Goal: Transaction & Acquisition: Purchase product/service

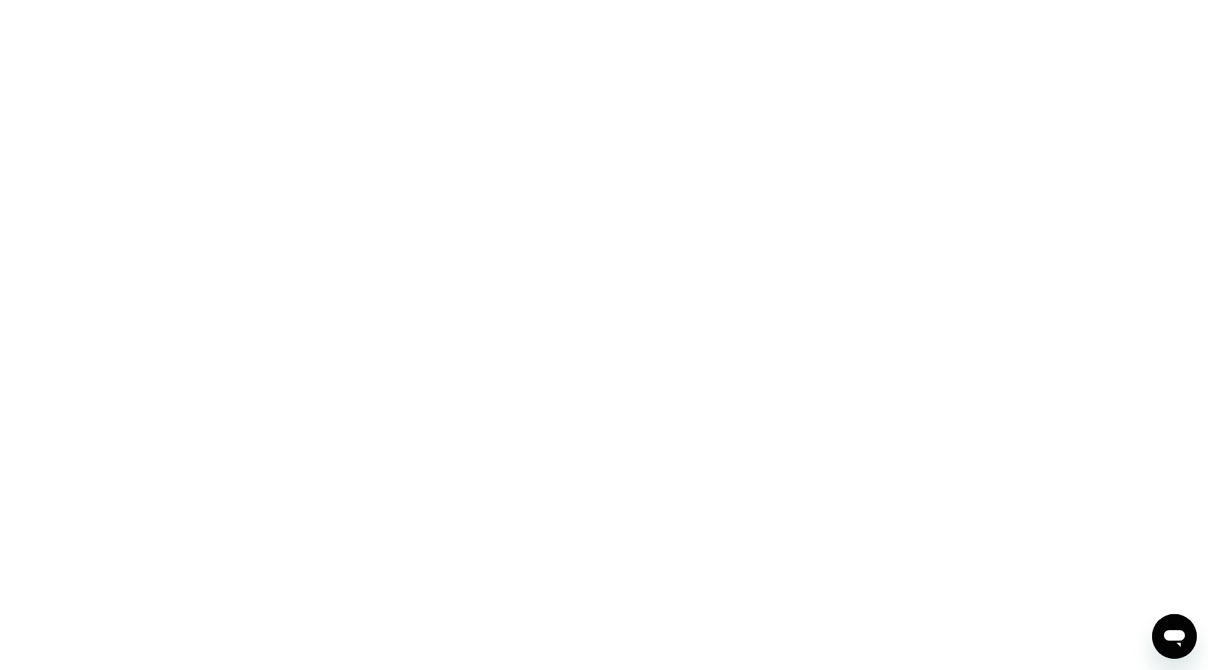
click at [914, 210] on div at bounding box center [604, 335] width 1208 height 670
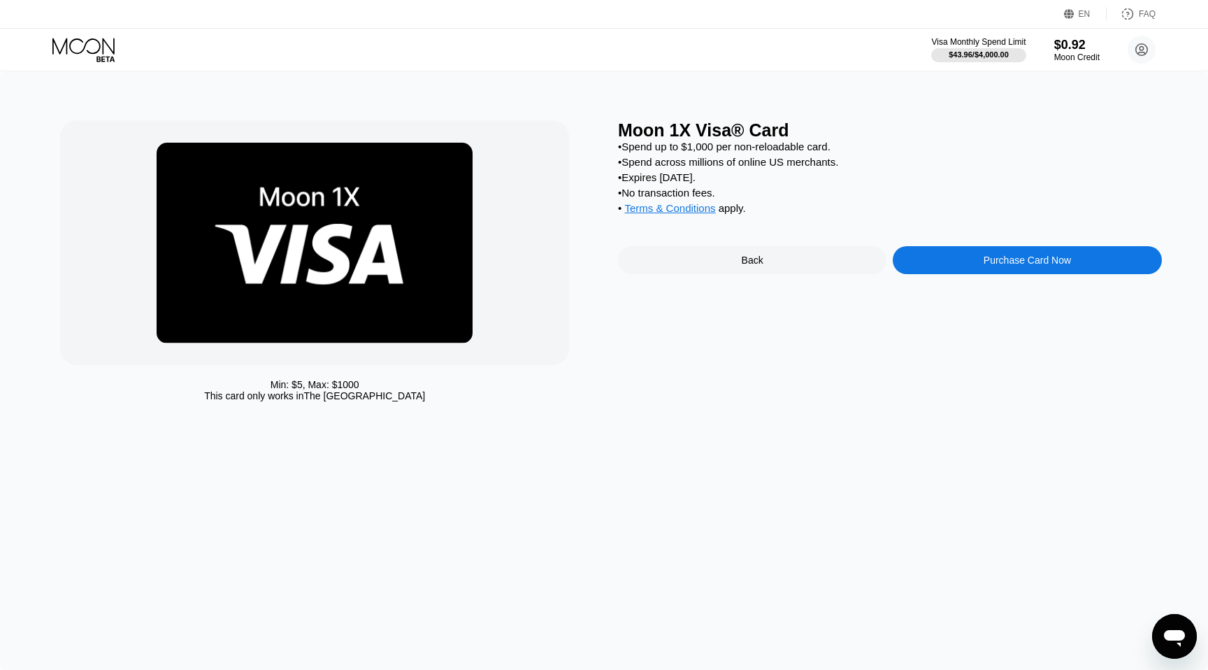
drag, startPoint x: 778, startPoint y: 143, endPoint x: 514, endPoint y: 183, distance: 266.5
click at [514, 183] on div at bounding box center [314, 242] width 509 height 245
click at [397, 258] on img at bounding box center [315, 243] width 316 height 201
click at [756, 265] on div "Back" at bounding box center [753, 259] width 22 height 11
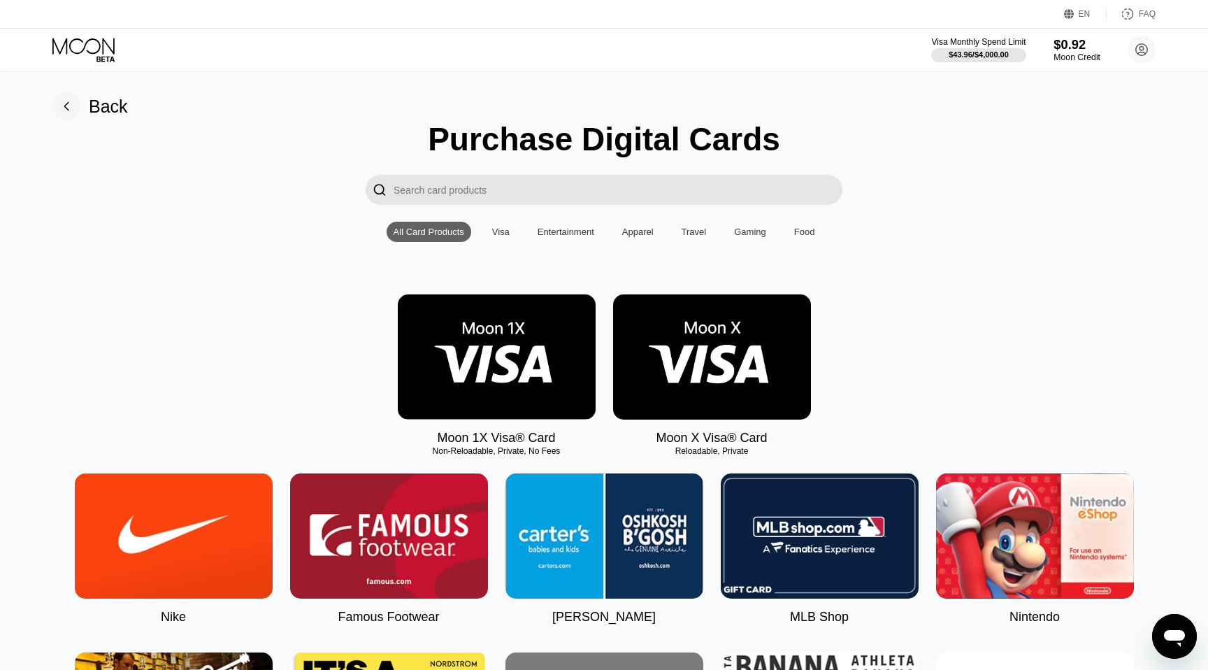
click at [1077, 41] on div "$0.92" at bounding box center [1076, 44] width 47 height 15
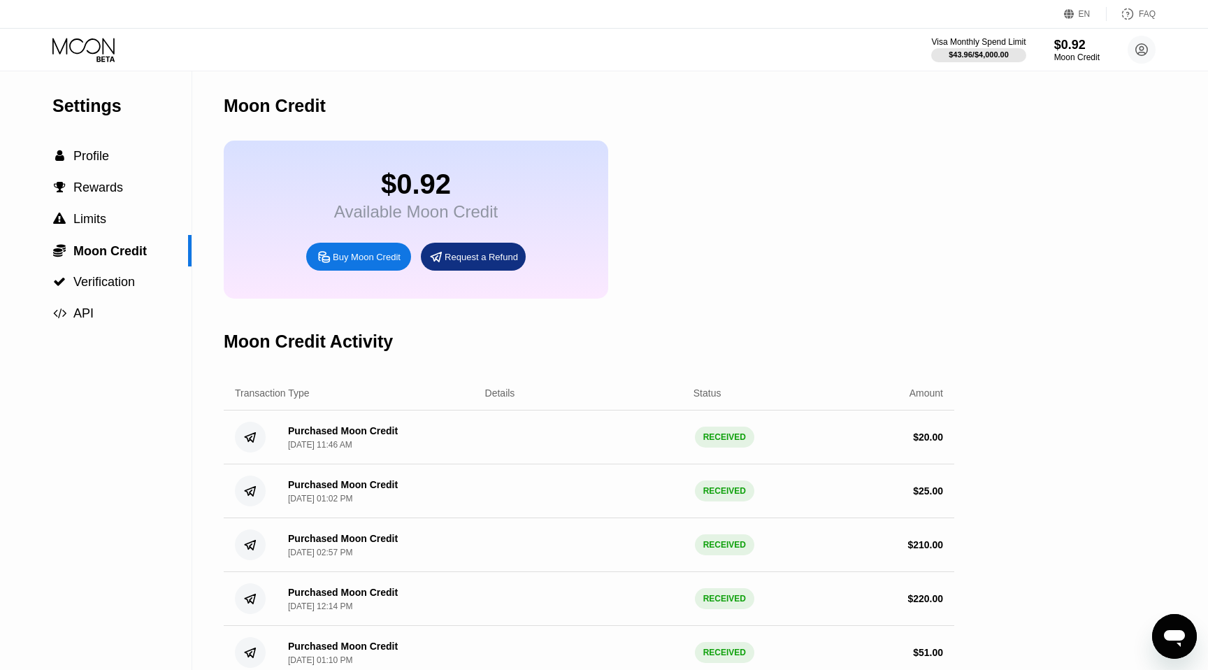
click at [141, 140] on div "Settings  Profile  Rewards  Limits  Moon Credit  Verification  API" at bounding box center [96, 200] width 192 height 258
click at [127, 161] on div " Profile" at bounding box center [96, 156] width 192 height 15
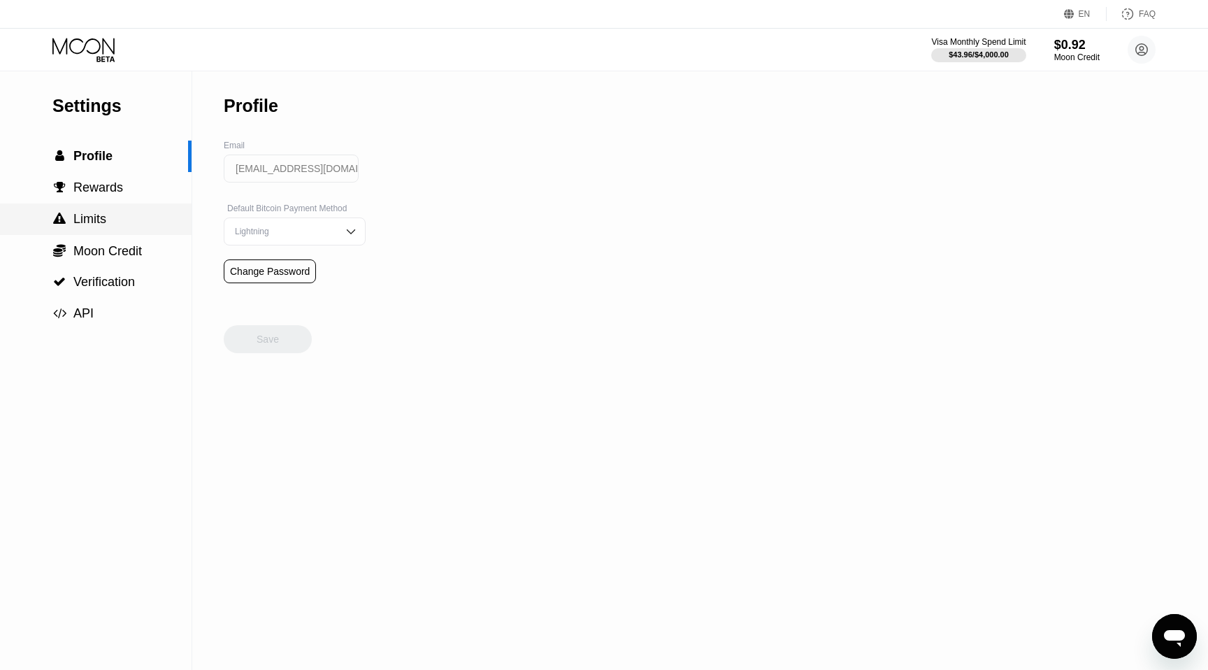
click at [119, 224] on div " Limits" at bounding box center [96, 219] width 192 height 15
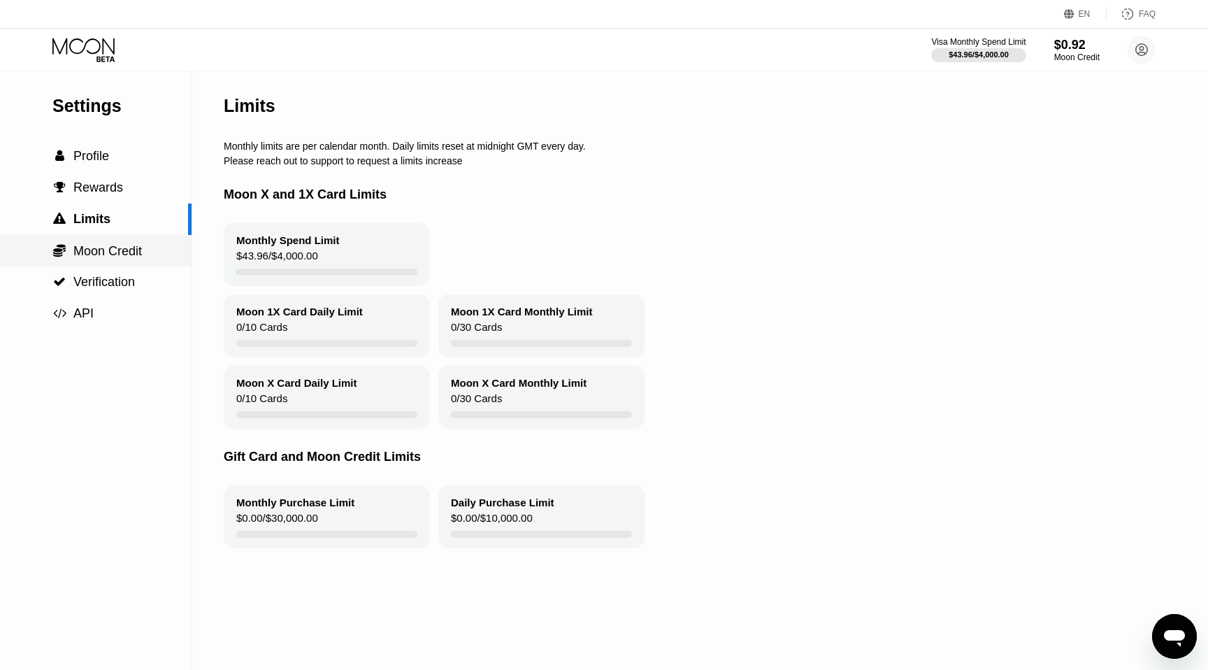
click at [117, 244] on span "Moon Credit" at bounding box center [107, 251] width 68 height 14
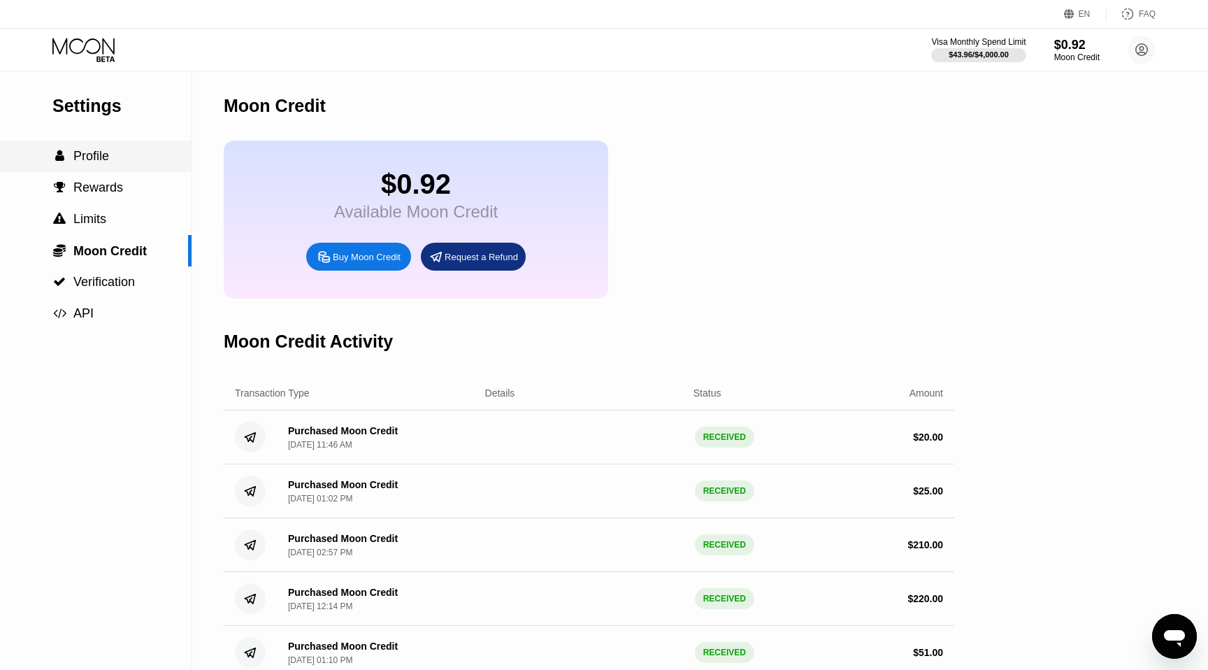
click at [122, 168] on div " Profile" at bounding box center [96, 155] width 192 height 31
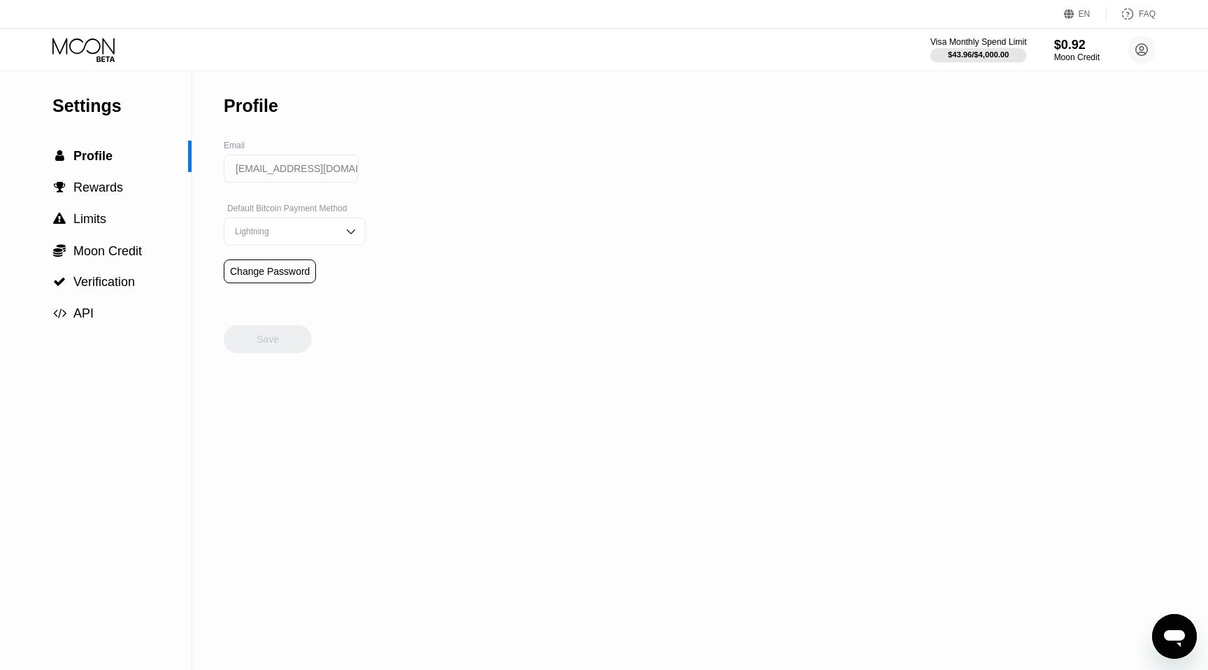
click at [983, 48] on div at bounding box center [978, 55] width 96 height 14
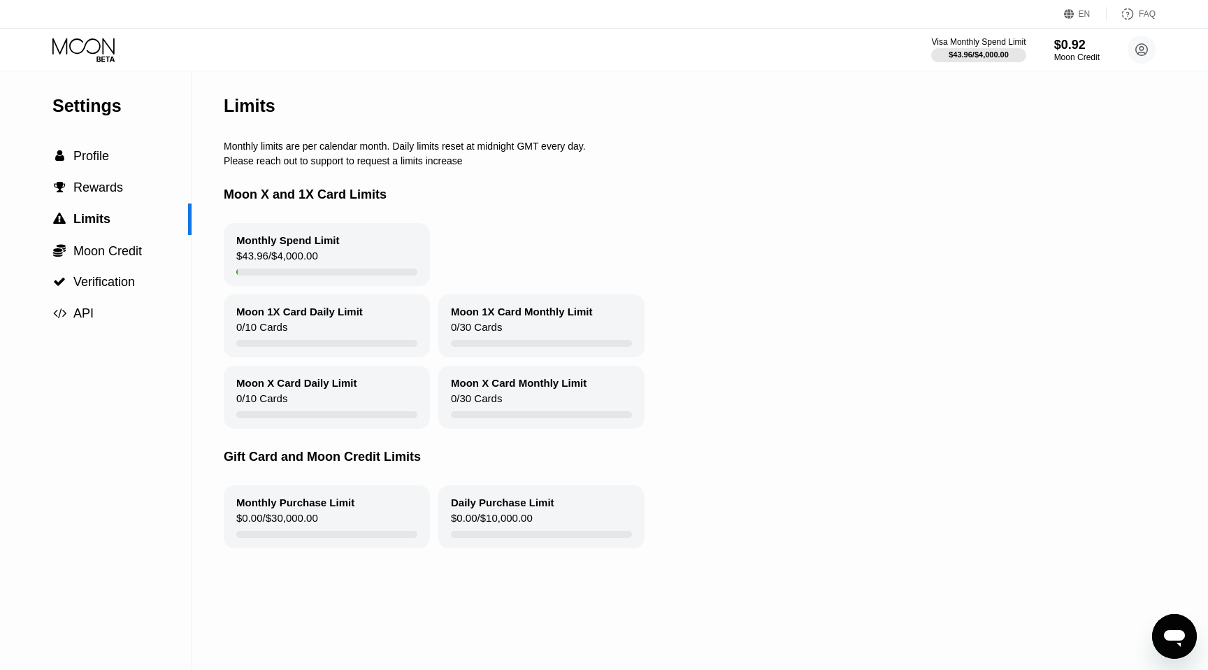
click at [362, 250] on div "Monthly Spend Limit $43.96 / $4,000.00" at bounding box center [327, 254] width 206 height 63
click at [133, 198] on div " Rewards" at bounding box center [96, 187] width 192 height 31
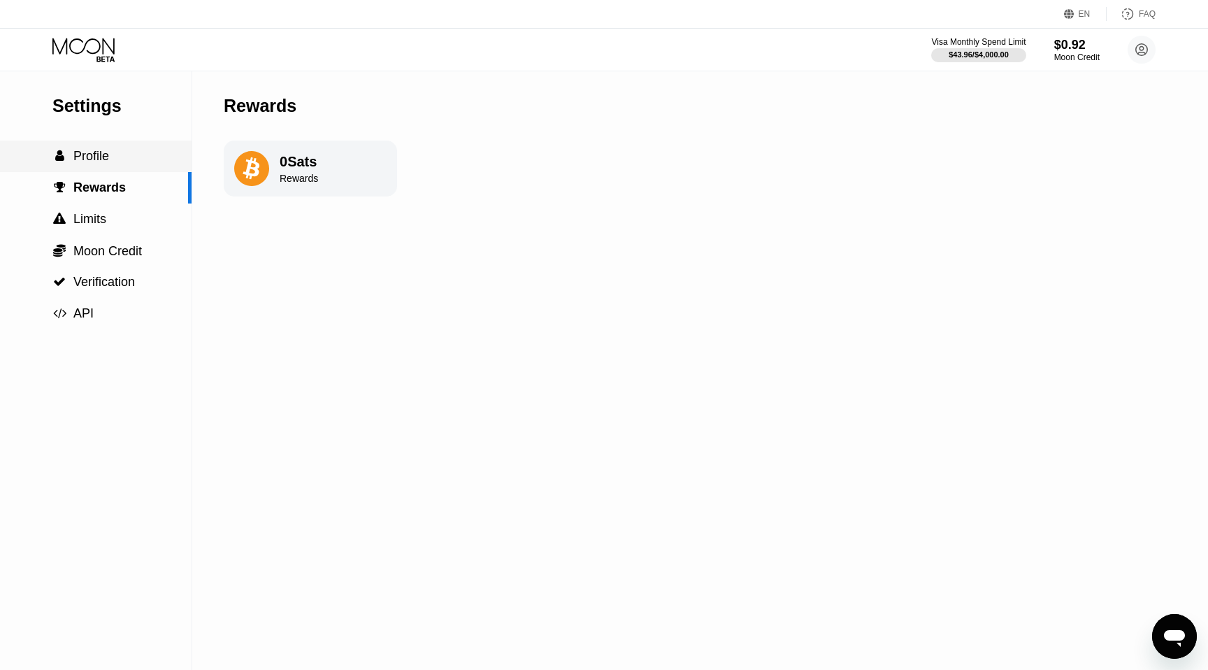
click at [127, 157] on div " Profile" at bounding box center [96, 156] width 192 height 15
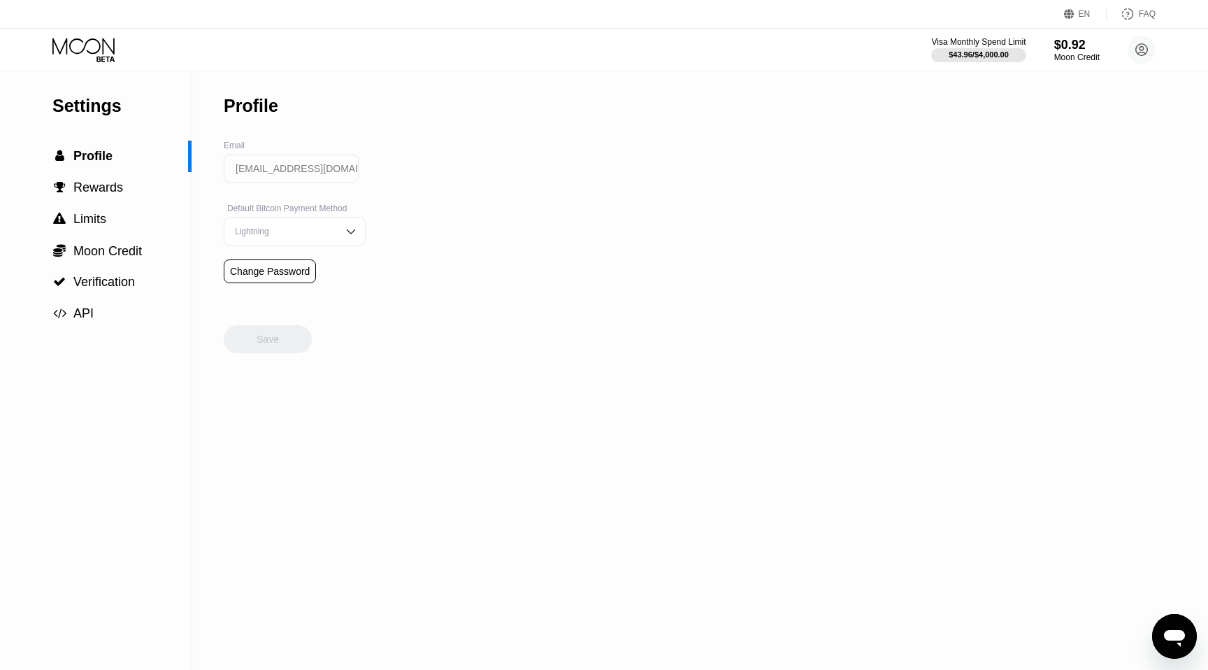
click at [98, 48] on icon at bounding box center [84, 50] width 65 height 24
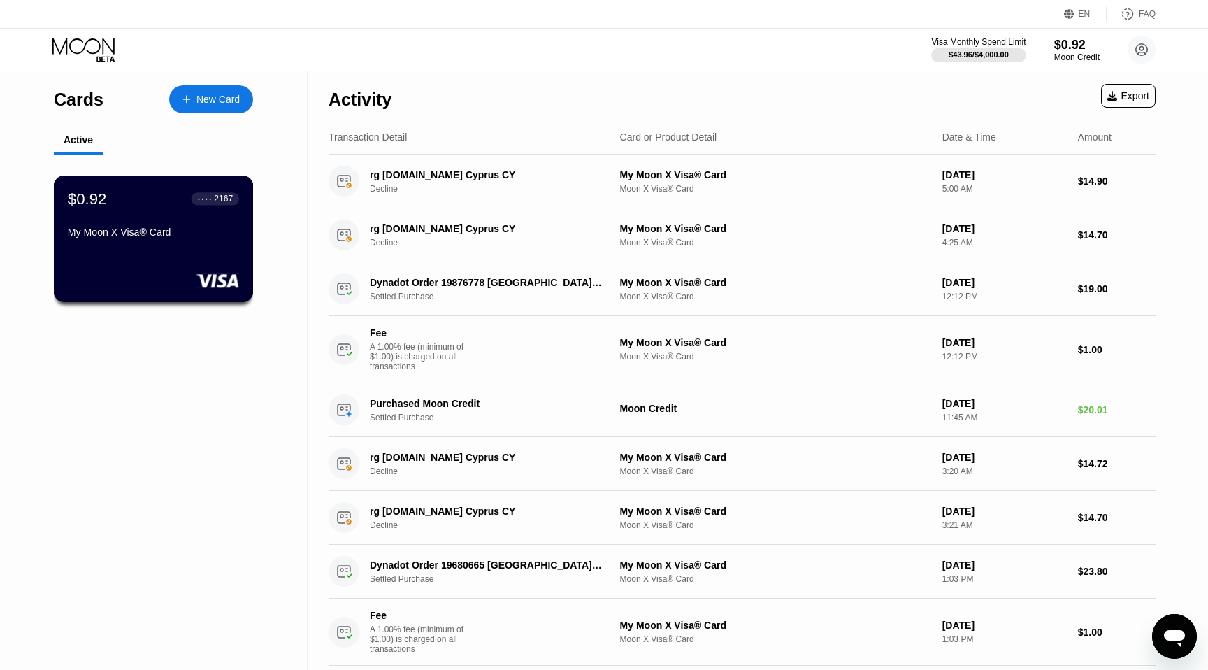
click at [157, 233] on div "My Moon X Visa® Card" at bounding box center [153, 231] width 171 height 11
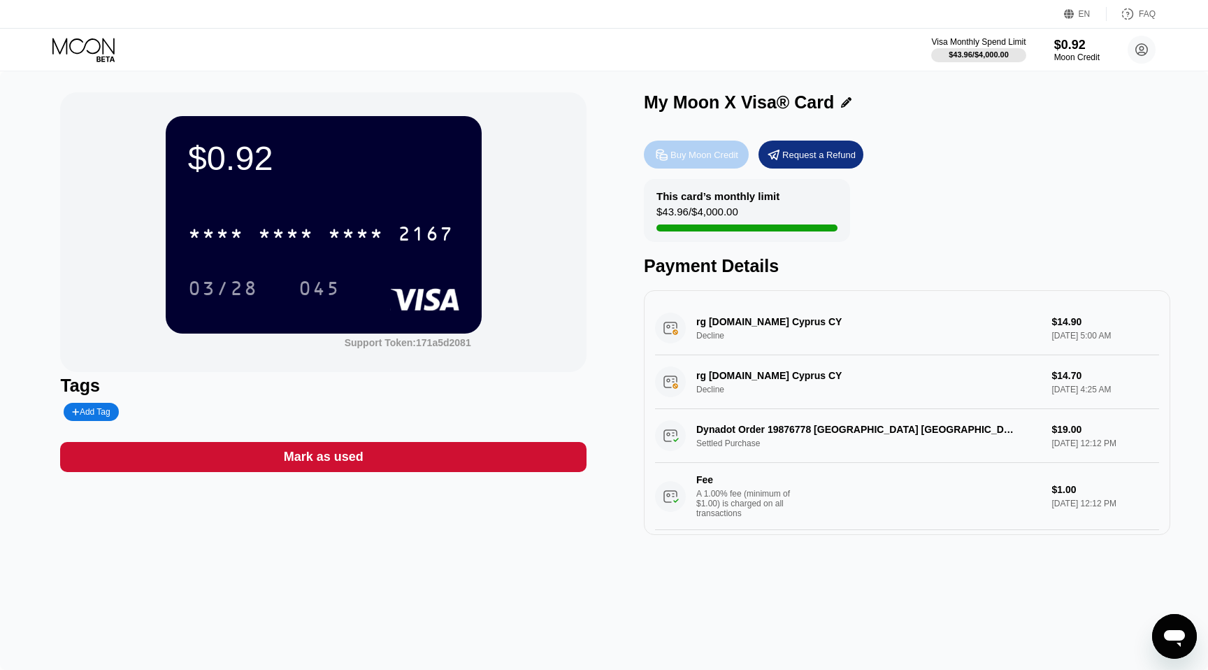
click at [681, 159] on div "Buy Moon Credit" at bounding box center [704, 155] width 68 height 12
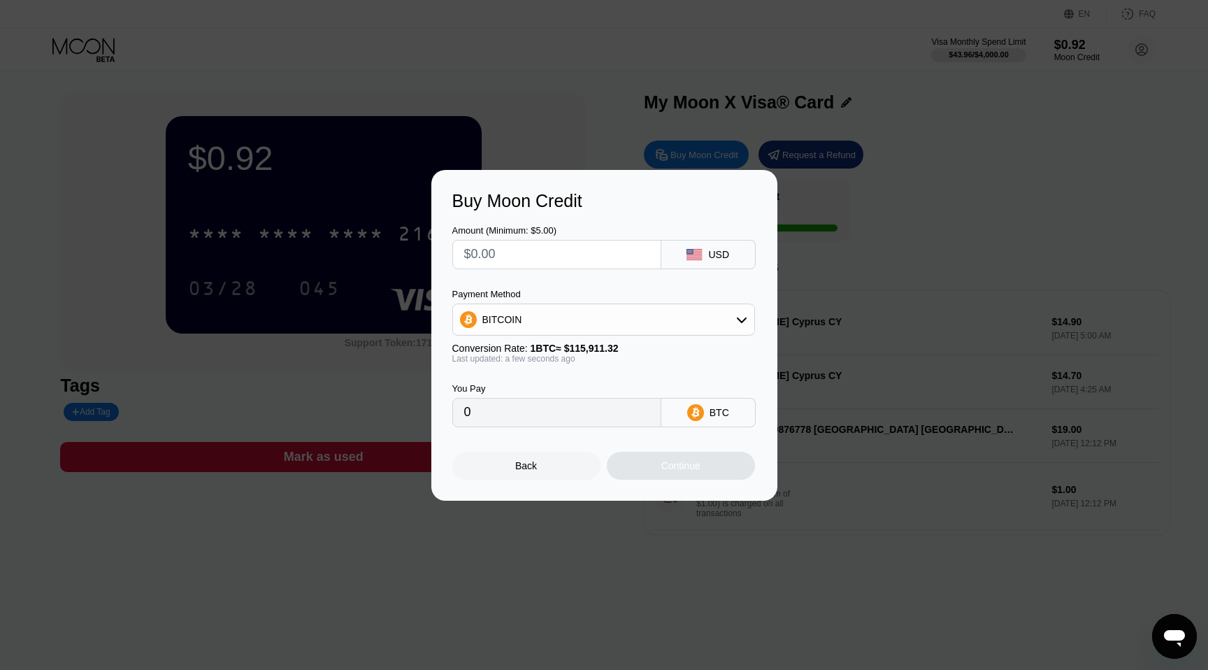
click at [552, 261] on input "text" at bounding box center [556, 254] width 185 height 28
type input "$20"
type input "0.00017255"
type input "$20"
click at [626, 313] on div "BITCOIN" at bounding box center [603, 319] width 301 height 28
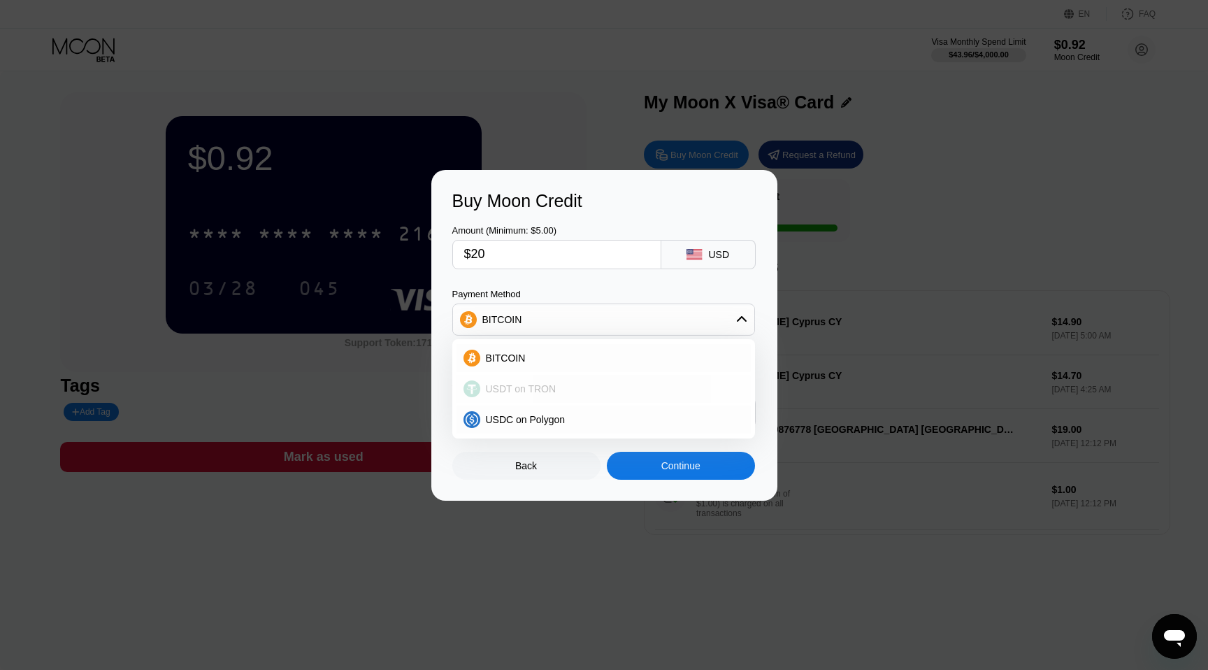
click at [581, 380] on div "USDT on TRON" at bounding box center [603, 389] width 294 height 28
type input "20.20"
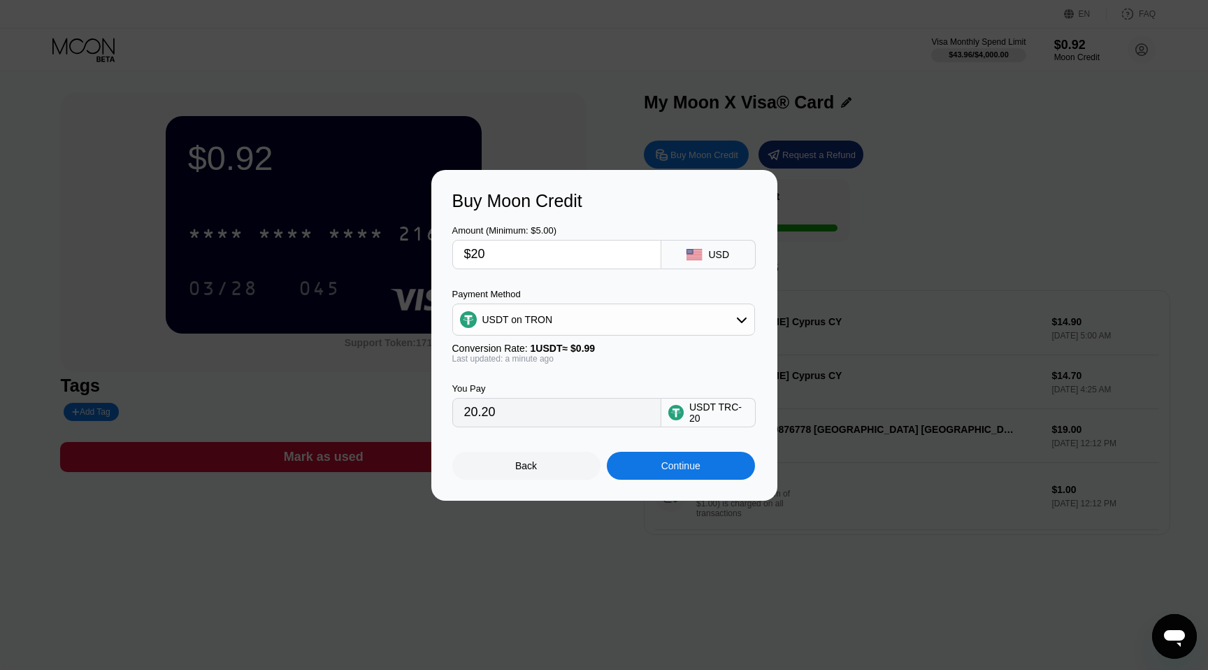
click at [607, 354] on div "Last updated: a minute ago" at bounding box center [603, 359] width 303 height 10
click at [605, 314] on div "USDT on TRON" at bounding box center [603, 319] width 301 height 28
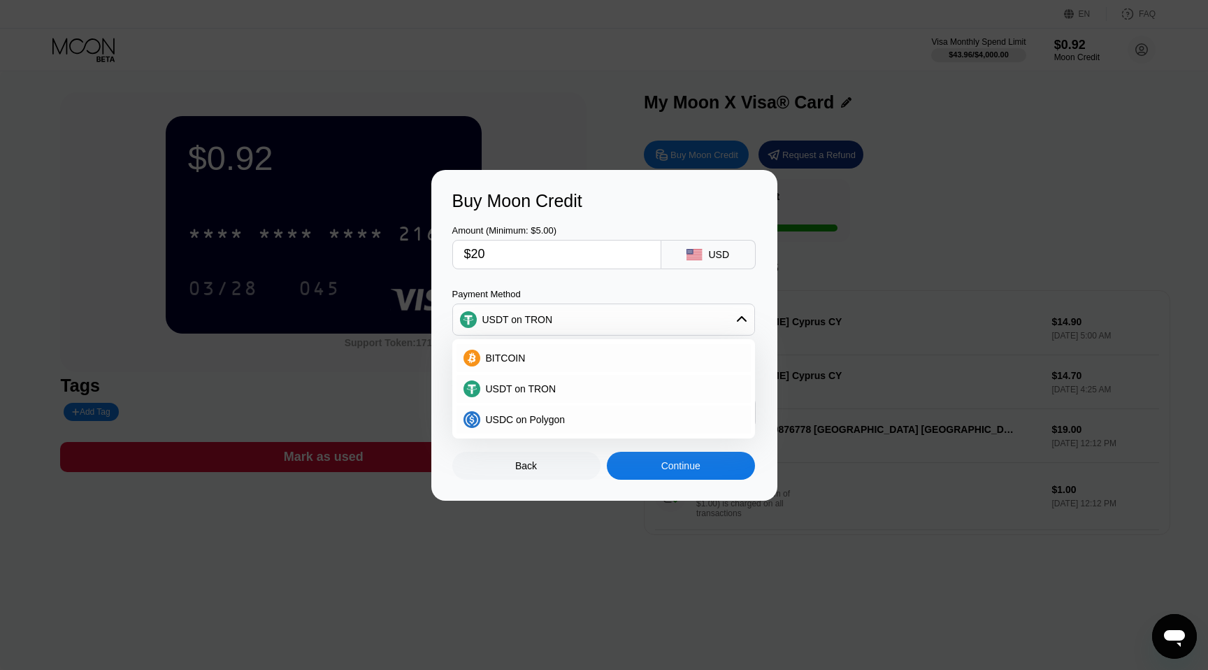
click at [604, 282] on div "Amount (Minimum: $5.00) $20 USD Payment Method USDT on TRON BITCOIN USDT on TRO…" at bounding box center [604, 319] width 304 height 216
click at [612, 269] on div "Amount (Minimum: $5.00) $20 USD Payment Method USDT on TRON BITCOIN USDT on TRO…" at bounding box center [604, 319] width 304 height 216
click at [564, 386] on div "USDT on TRON" at bounding box center [611, 388] width 263 height 11
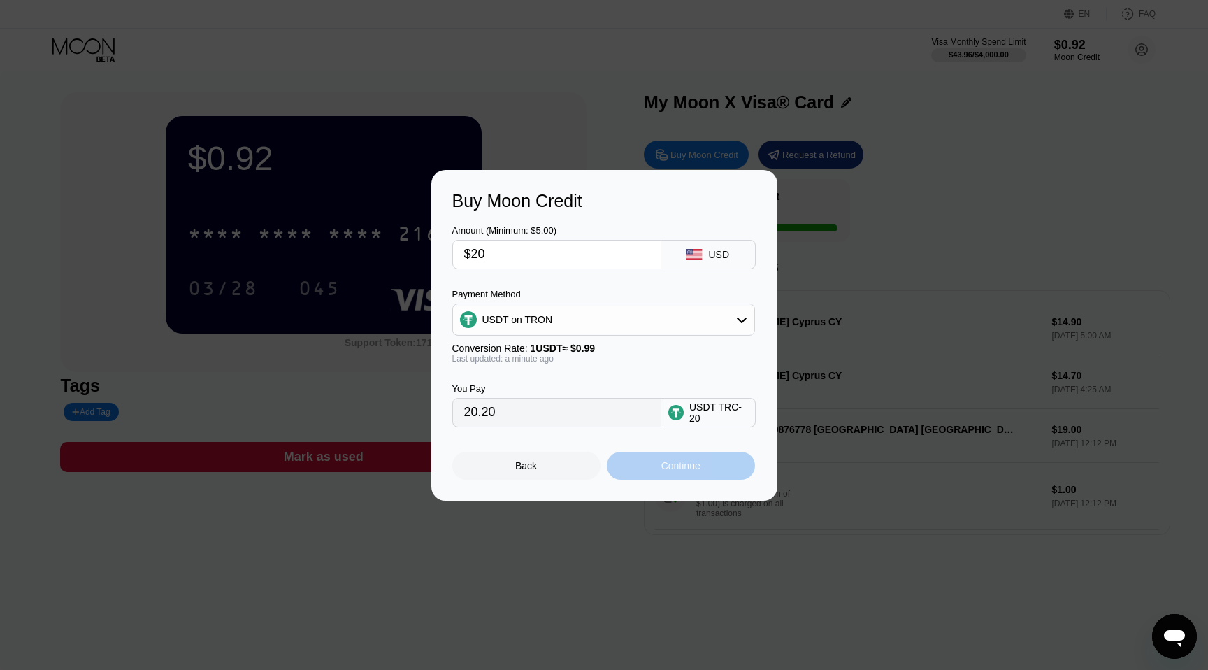
click at [641, 460] on div "Continue" at bounding box center [681, 465] width 148 height 28
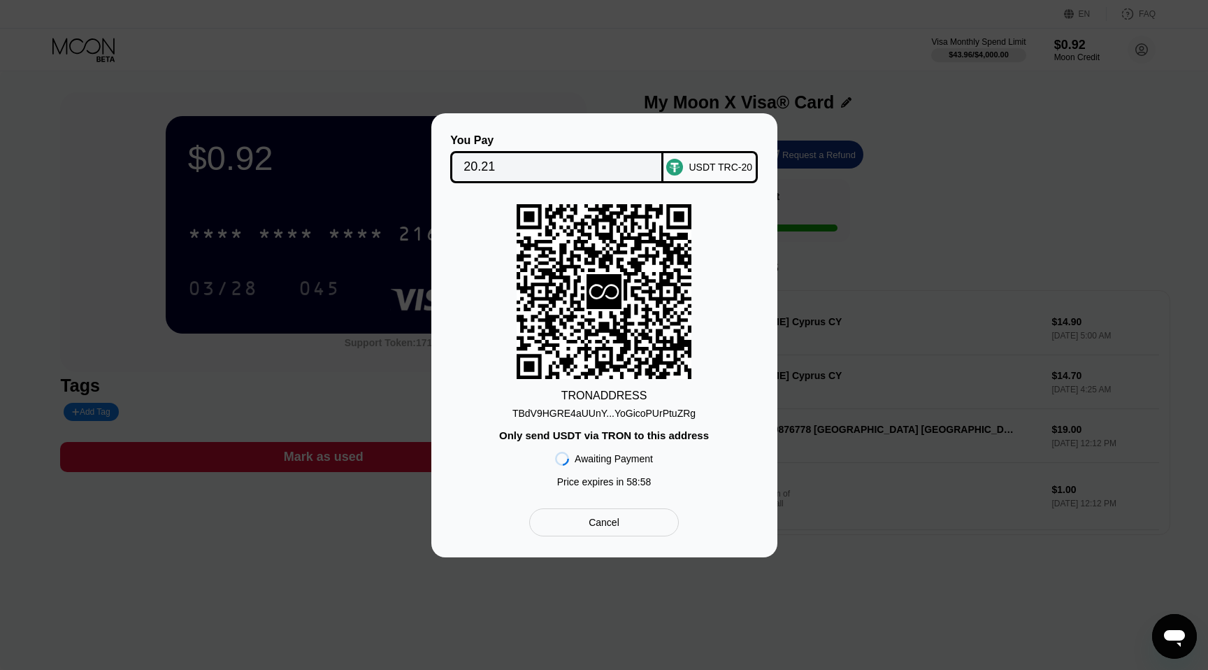
click at [506, 161] on input "20.21" at bounding box center [556, 167] width 187 height 28
click at [675, 407] on div "TBdV9HGRE4aUUnY...YoGicoPUrPtuZRg" at bounding box center [603, 412] width 183 height 11
click at [488, 174] on input "20.21" at bounding box center [556, 167] width 187 height 28
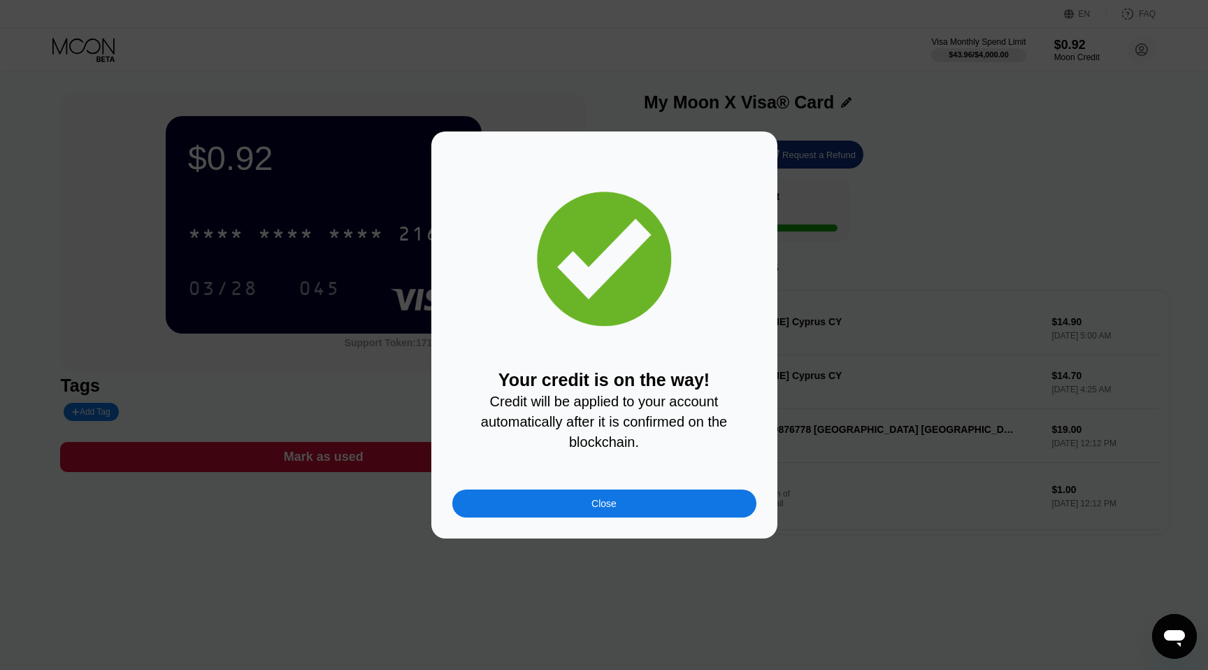
click at [669, 501] on div "Close" at bounding box center [604, 503] width 304 height 28
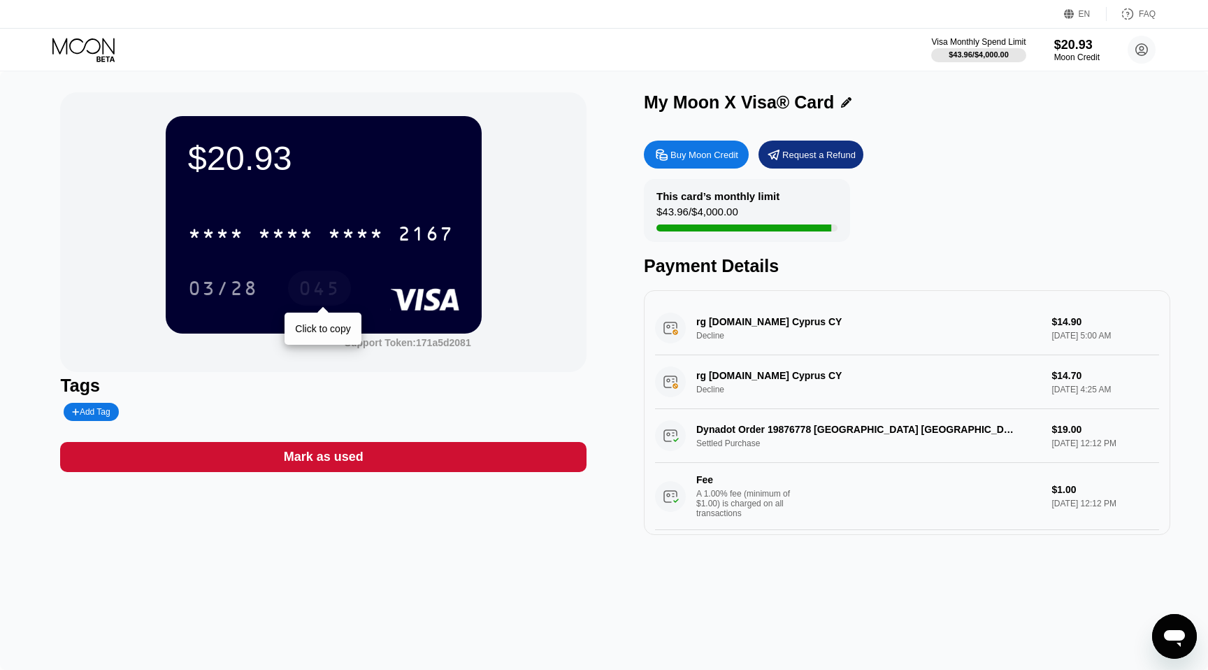
click at [315, 284] on div "045" at bounding box center [319, 290] width 42 height 22
